Goal: Check status: Check status

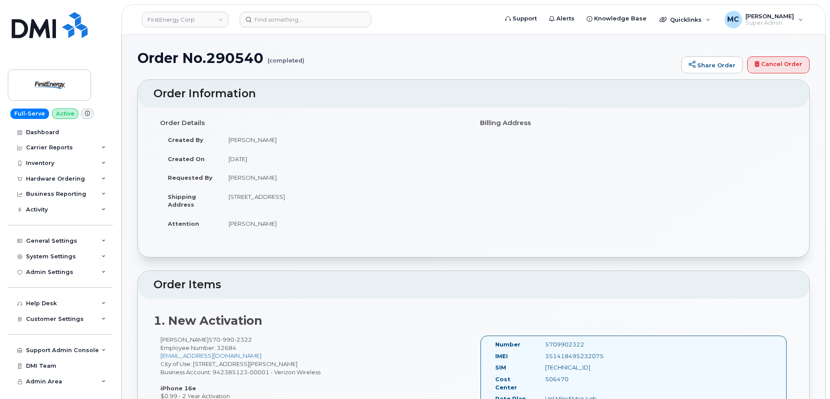
click at [372, 78] on div "Order No.290540 (completed) Share Order Cancel Order" at bounding box center [473, 64] width 672 height 29
click at [46, 130] on div "Dashboard" at bounding box center [42, 132] width 33 height 7
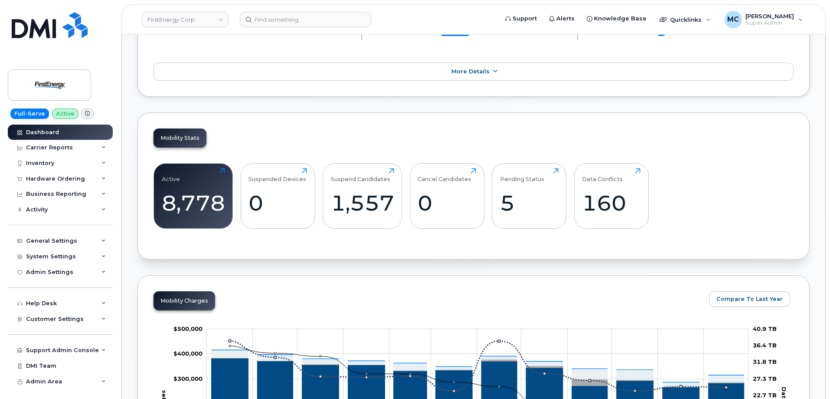
scroll to position [229, 0]
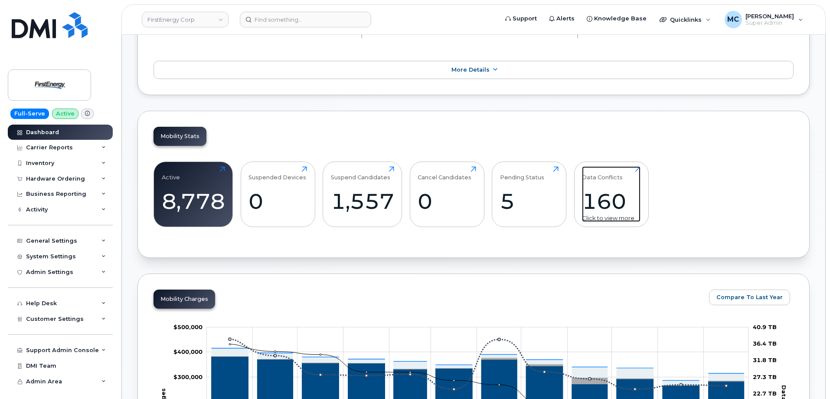
click at [607, 193] on div "160" at bounding box center [611, 201] width 59 height 26
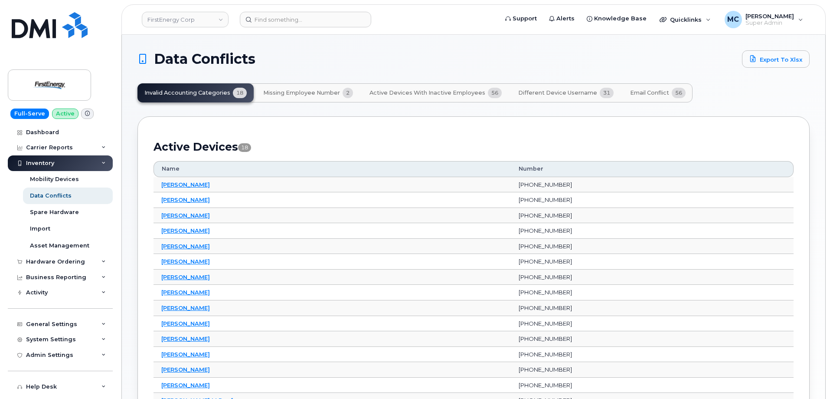
click at [533, 91] on span "Different Device Username" at bounding box center [557, 92] width 79 height 7
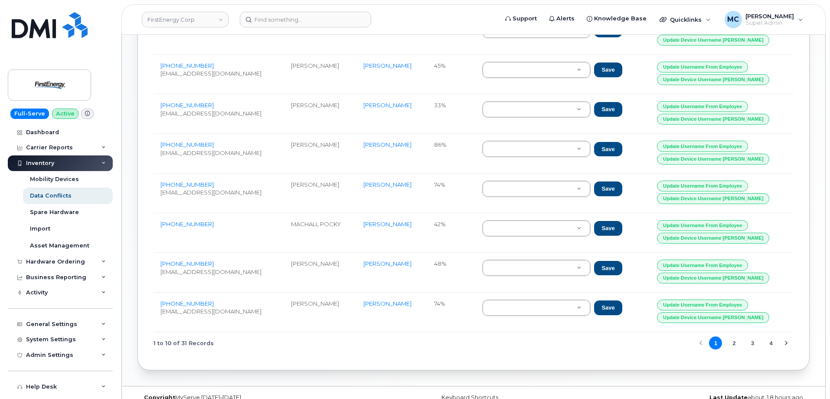
scroll to position [235, 0]
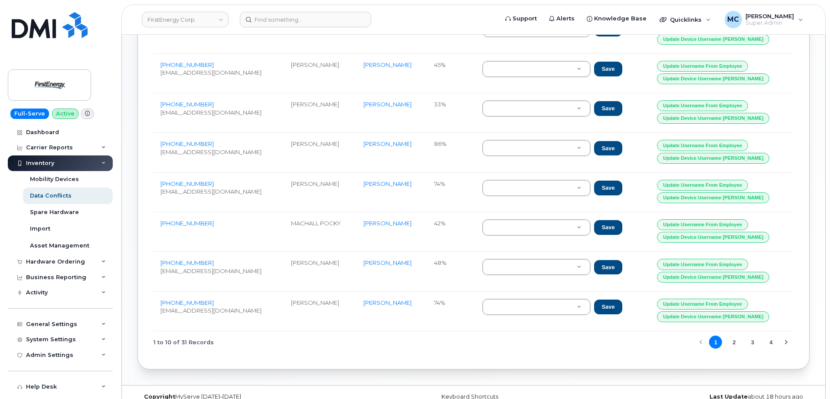
click at [735, 342] on button "2" at bounding box center [734, 341] width 13 height 13
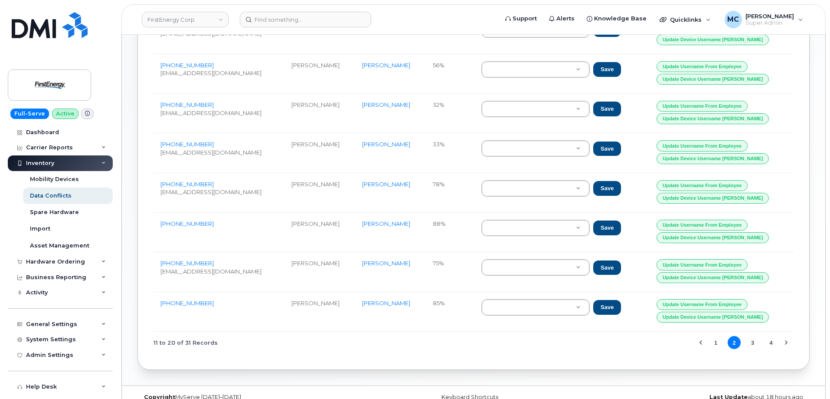
scroll to position [248, 0]
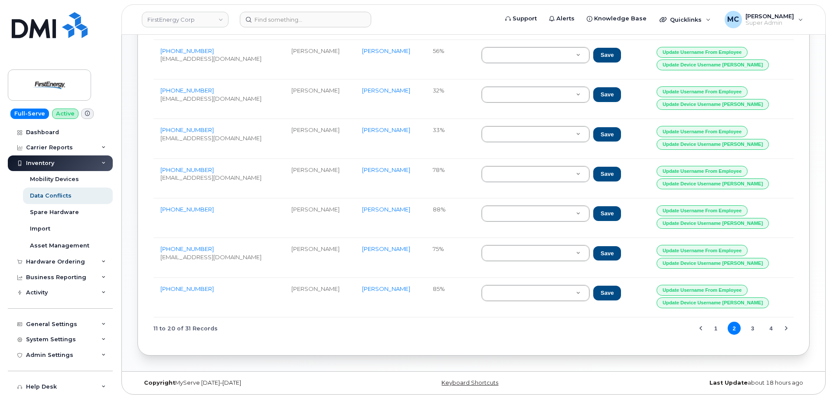
click at [751, 329] on button "3" at bounding box center [752, 327] width 13 height 13
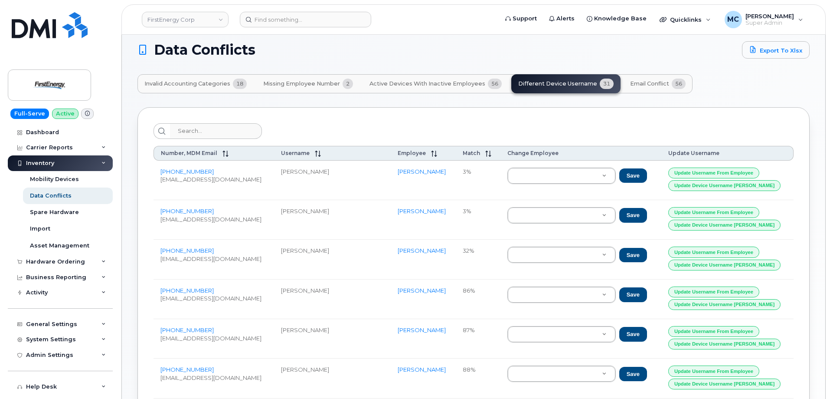
scroll to position [0, 0]
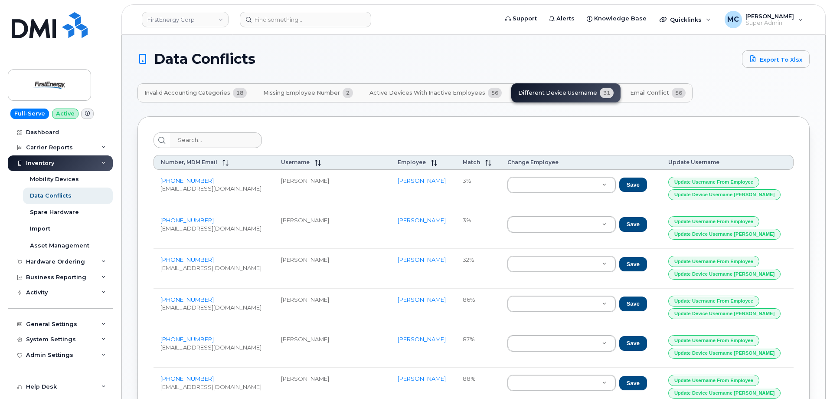
click at [559, 49] on div "Data Conflicts Export to Xlsx Invalid Accounting Categories 18 Missing Employee…" at bounding box center [473, 327] width 703 height 585
click at [556, 49] on div "Data Conflicts Export to Xlsx Invalid Accounting Categories 18 Missing Employee…" at bounding box center [473, 327] width 703 height 585
click at [640, 64] on h1 "Data Conflicts" at bounding box center [437, 59] width 600 height 14
click at [640, 63] on h1 "Data Conflicts" at bounding box center [437, 59] width 600 height 14
click at [641, 49] on div "Data Conflicts Export to Xlsx Invalid Accounting Categories 18 Missing Employee…" at bounding box center [473, 327] width 703 height 585
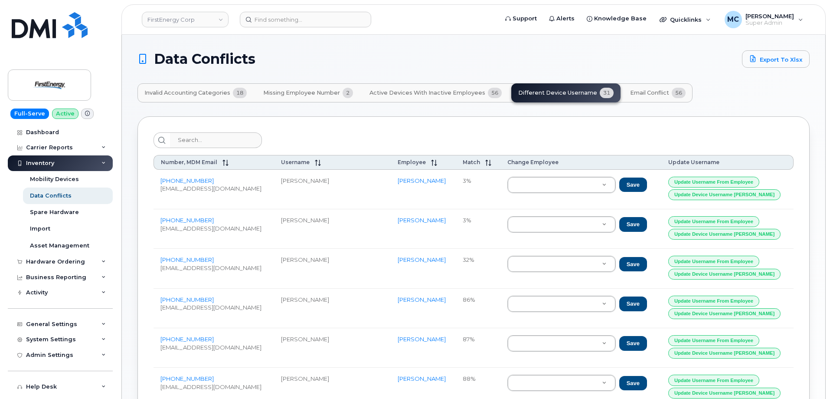
click at [627, 53] on h1 "Data Conflicts" at bounding box center [437, 59] width 600 height 14
click at [627, 52] on h1 "Data Conflicts" at bounding box center [437, 59] width 600 height 14
click at [336, 128] on div "Number, MDM Email Username Employee Match Change Employee Update Username [PHON…" at bounding box center [473, 359] width 672 height 487
click at [510, 134] on div at bounding box center [474, 140] width 640 height 16
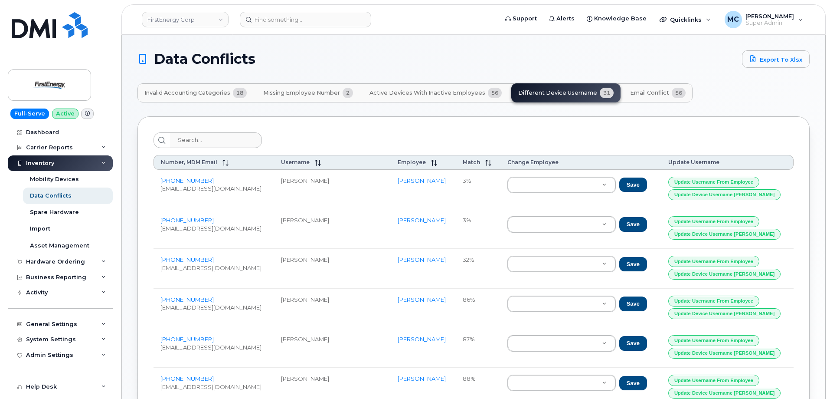
click at [421, 48] on div "Data Conflicts Export to Xlsx Invalid Accounting Categories 18 Missing Employee…" at bounding box center [473, 327] width 703 height 585
click at [415, 128] on div "Number, MDM Email Username Employee Match Change Employee Update Username [PHON…" at bounding box center [473, 359] width 672 height 487
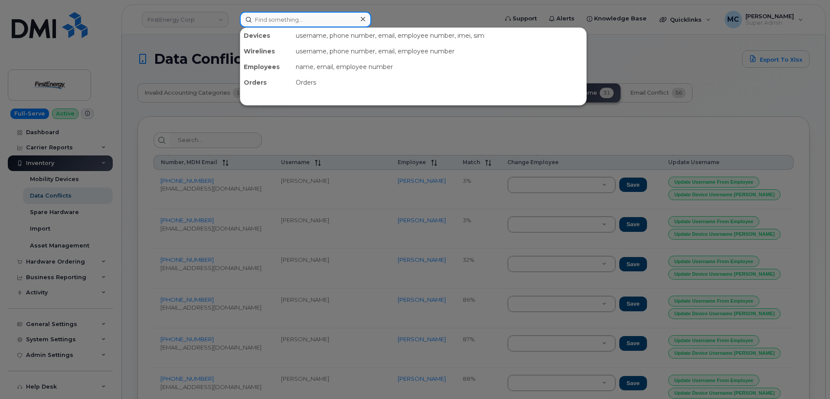
paste input "[PHONE_NUMBER]"
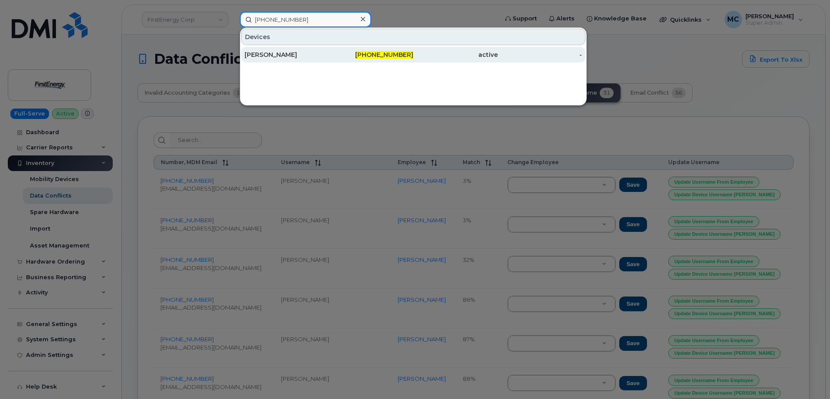
type input "[PHONE_NUMBER]"
click at [396, 55] on span "[PHONE_NUMBER]" at bounding box center [384, 55] width 58 height 8
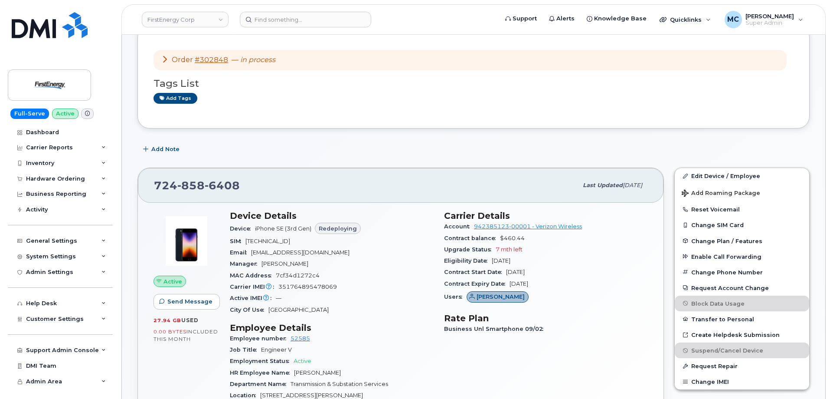
scroll to position [157, 0]
click at [211, 59] on link "#302848" at bounding box center [211, 58] width 33 height 8
click at [403, 93] on div "Add tags" at bounding box center [470, 96] width 633 height 11
